Goal: Task Accomplishment & Management: Use online tool/utility

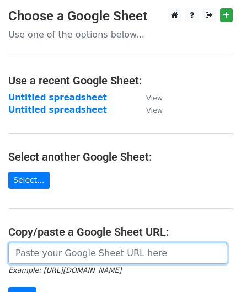
scroll to position [157, 0]
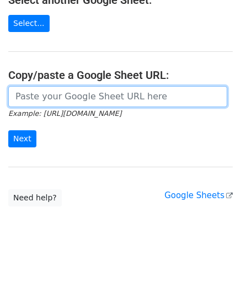
drag, startPoint x: 0, startPoint y: 0, endPoint x: 44, endPoint y: 93, distance: 102.9
click at [44, 94] on input "url" at bounding box center [117, 96] width 219 height 21
paste input "[URL][DOMAIN_NAME]"
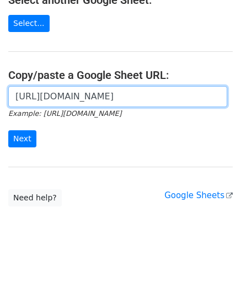
scroll to position [0, 248]
type input "[URL][DOMAIN_NAME]"
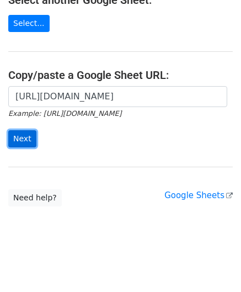
click at [25, 137] on input "Next" at bounding box center [22, 138] width 28 height 17
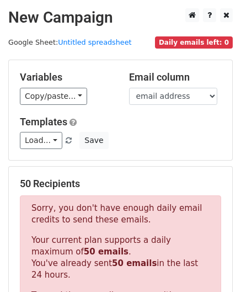
scroll to position [372, 0]
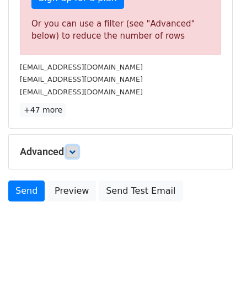
click at [76, 148] on icon at bounding box center [72, 151] width 7 height 7
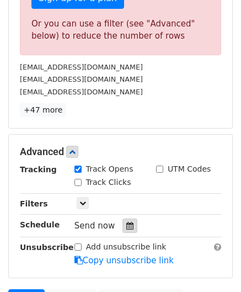
click at [126, 222] on icon at bounding box center [129, 226] width 7 height 8
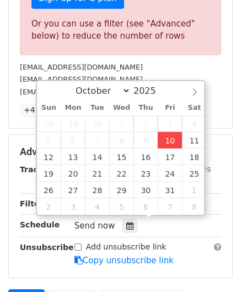
type input "2025-10-10 12:00"
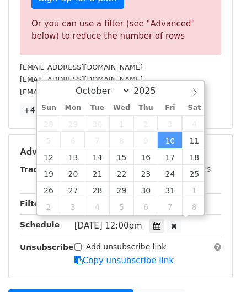
scroll to position [0, 0]
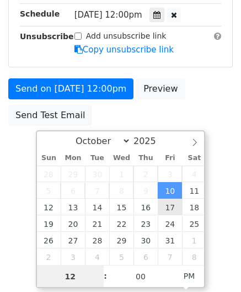
paste input "0"
type input "10"
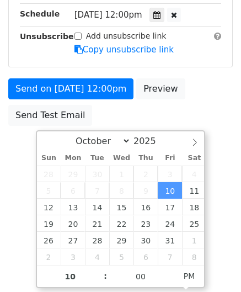
type input "2025-10-10 22:00"
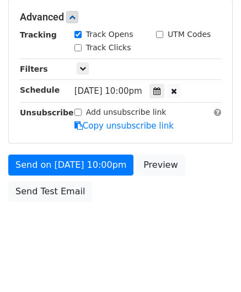
scroll to position [506, 0]
